Goal: Transaction & Acquisition: Purchase product/service

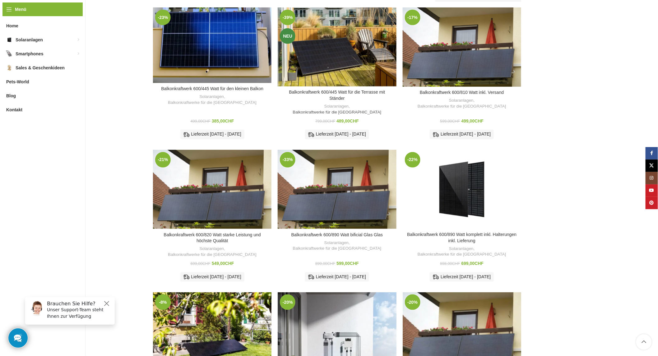
scroll to position [58, 0]
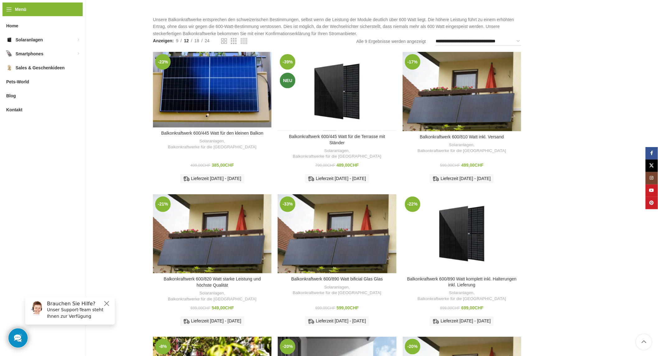
click at [335, 102] on div "Balkonkraftwerk 600/445 Watt für die Terrasse mit Ständer" at bounding box center [329, 91] width 15 height 79
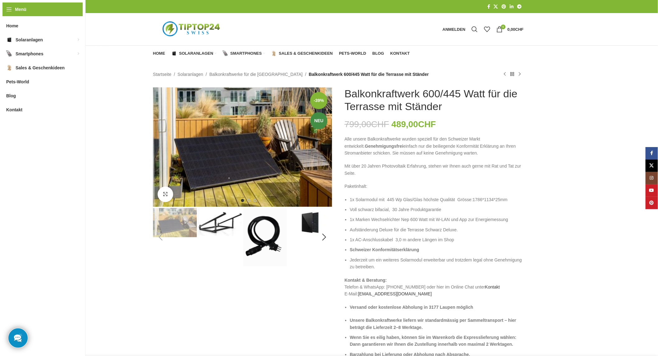
click at [216, 220] on img "2 / 8" at bounding box center [220, 222] width 44 height 28
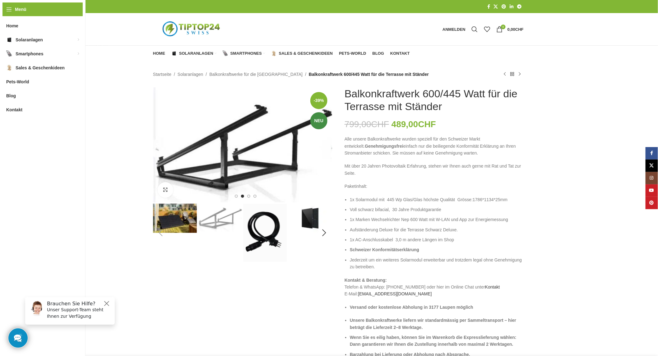
click at [262, 225] on img "3 / 8" at bounding box center [265, 233] width 44 height 59
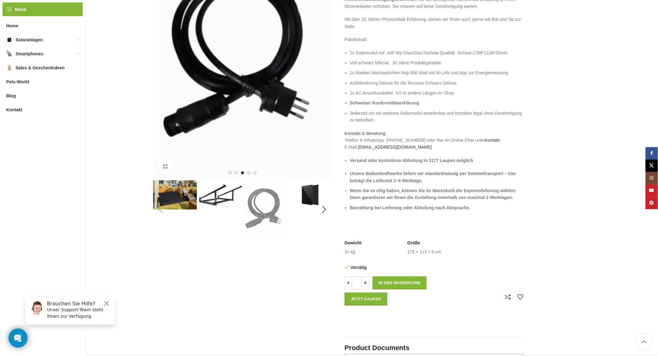
scroll to position [173, 0]
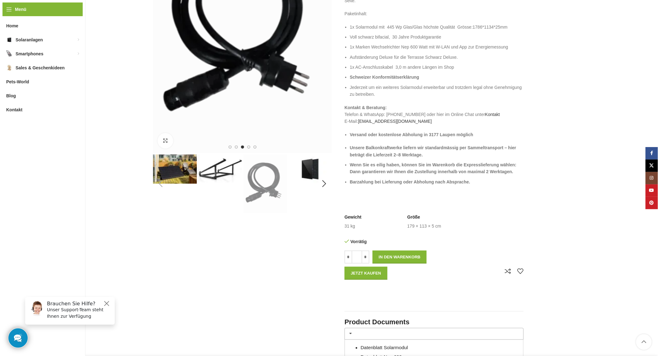
click at [304, 177] on img "4 / 8" at bounding box center [310, 169] width 44 height 29
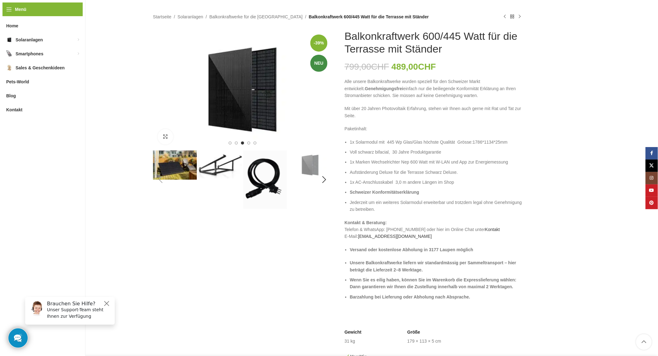
scroll to position [115, 0]
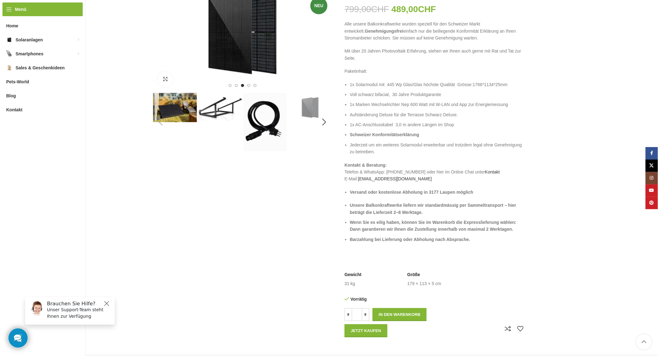
click at [183, 107] on img "1 / 8" at bounding box center [175, 107] width 44 height 29
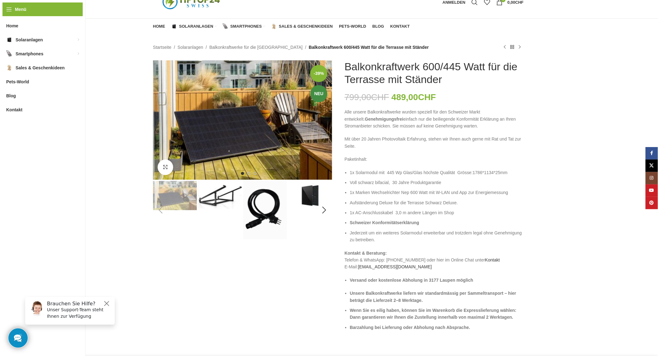
scroll to position [0, 0]
